Goal: Task Accomplishment & Management: Manage account settings

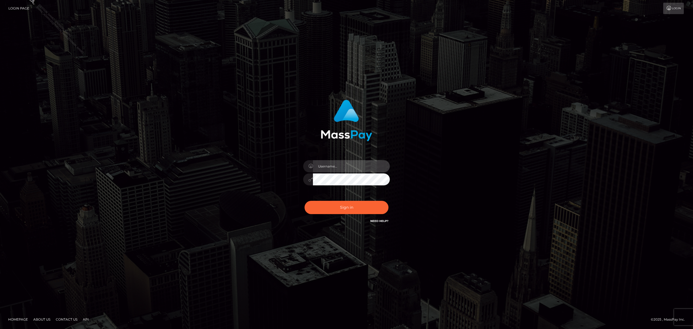
click at [344, 163] on input "text" at bounding box center [351, 166] width 77 height 12
click at [453, 197] on div "Sign in" at bounding box center [346, 165] width 309 height 138
click at [332, 167] on input "text" at bounding box center [351, 166] width 77 height 12
type input "13"
drag, startPoint x: 346, startPoint y: 170, endPoint x: 273, endPoint y: 162, distance: 73.3
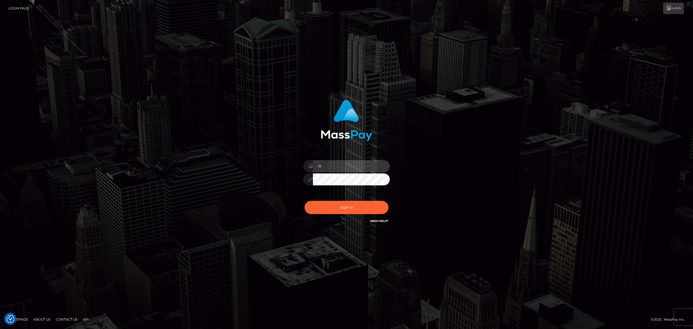
click at [273, 162] on div "13" at bounding box center [347, 165] width 150 height 138
type input "Grant.megabonanza"
click at [350, 204] on button "Sign in" at bounding box center [347, 207] width 84 height 13
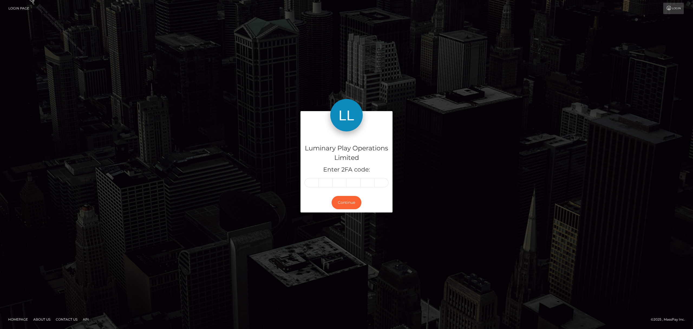
click at [314, 185] on input "text" at bounding box center [312, 182] width 14 height 9
type input "5"
type input "3"
type input "2"
type input "0"
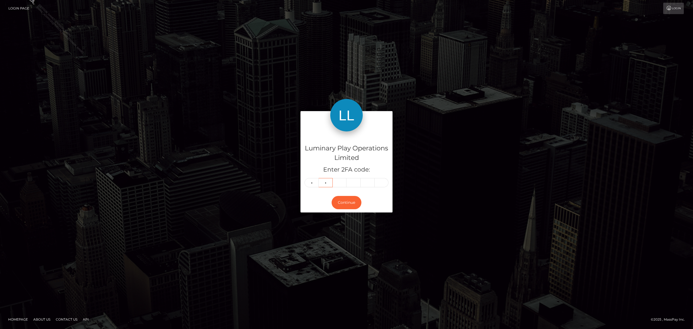
type input "2"
type input "4"
type input "2"
type input "1"
type input "4"
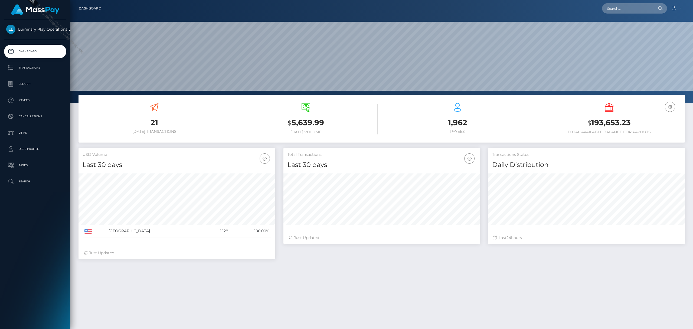
scroll to position [96, 197]
drag, startPoint x: 618, startPoint y: 122, endPoint x: 591, endPoint y: 123, distance: 26.8
click at [591, 123] on h3 "$ 193,653.23" at bounding box center [610, 122] width 144 height 11
copy h3 "193,653.23"
